Goal: Task Accomplishment & Management: Use online tool/utility

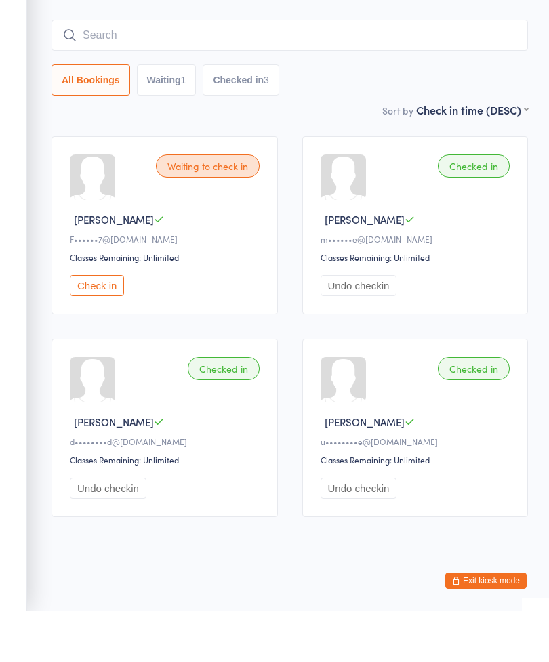
click at [115, 70] on input "search" at bounding box center [290, 85] width 477 height 31
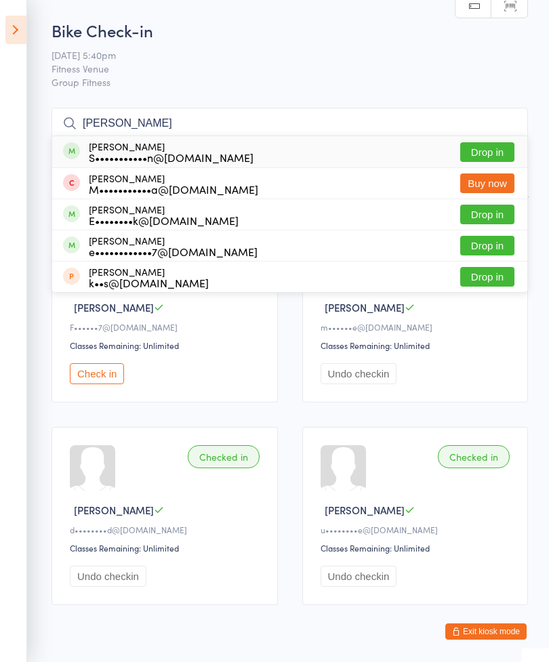
type input "[PERSON_NAME]"
click at [489, 153] on button "Drop in" at bounding box center [487, 152] width 54 height 20
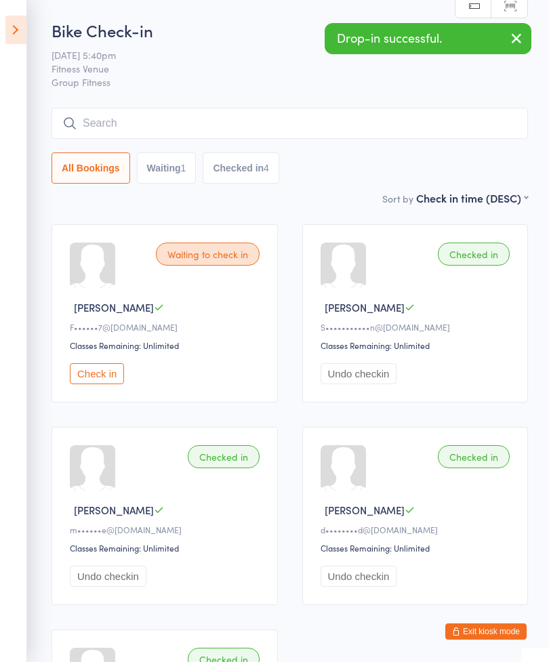
click at [110, 123] on input "search" at bounding box center [290, 123] width 477 height 31
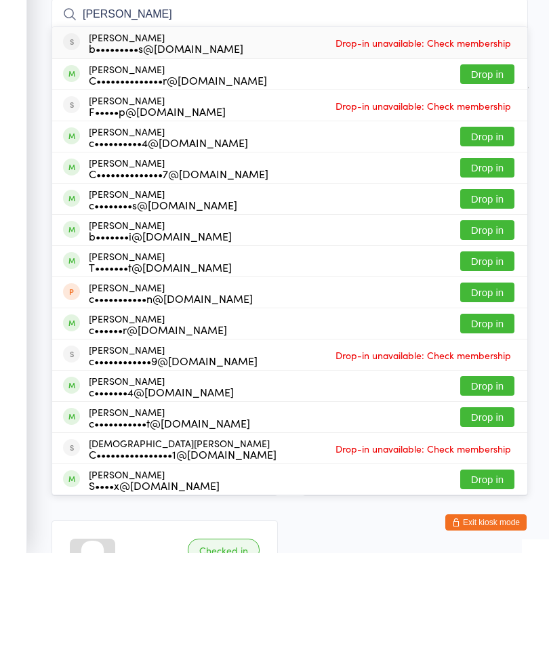
type input "[PERSON_NAME]"
click at [487, 174] on button "Drop in" at bounding box center [487, 184] width 54 height 20
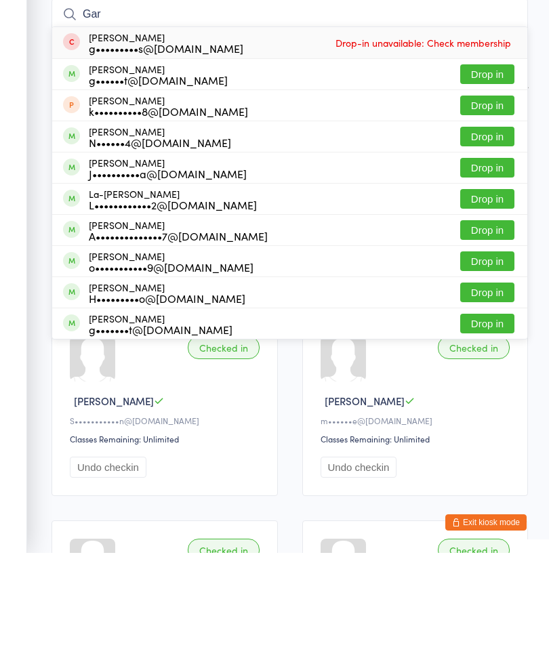
type input "Gar"
click at [493, 174] on button "Drop in" at bounding box center [487, 184] width 54 height 20
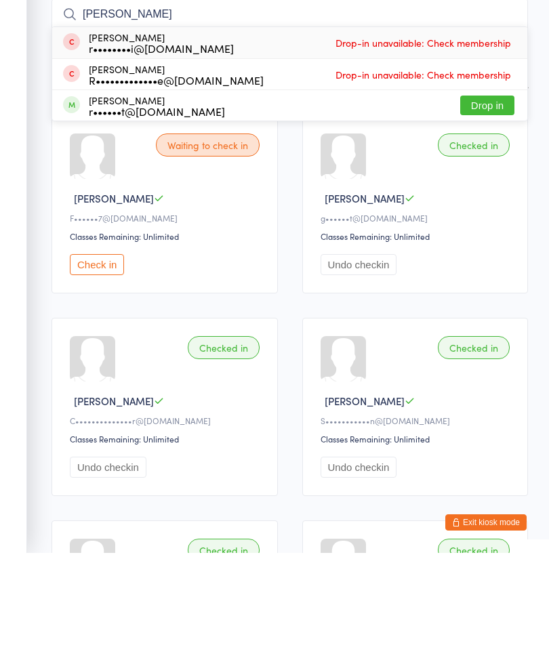
type input "[PERSON_NAME]"
click at [496, 205] on button "Drop in" at bounding box center [487, 215] width 54 height 20
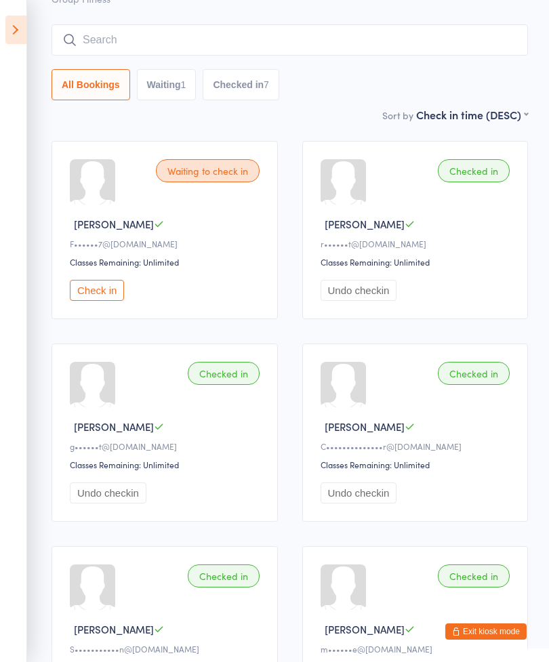
scroll to position [63, 0]
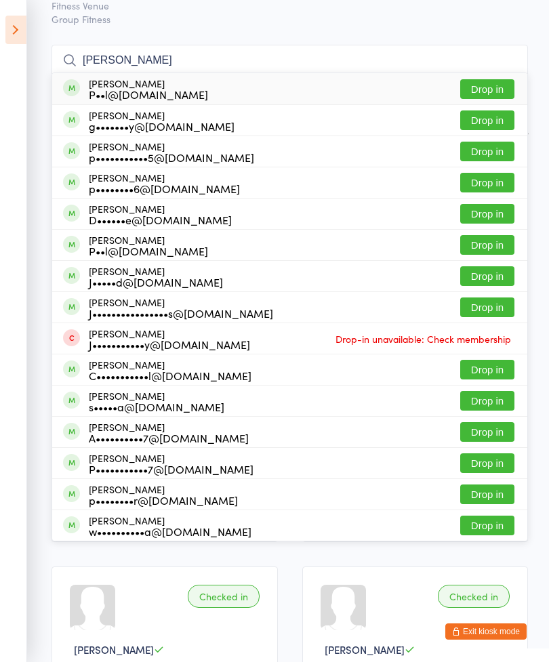
type input "[PERSON_NAME]"
click at [485, 90] on button "Drop in" at bounding box center [487, 89] width 54 height 20
